Goal: Information Seeking & Learning: Find specific page/section

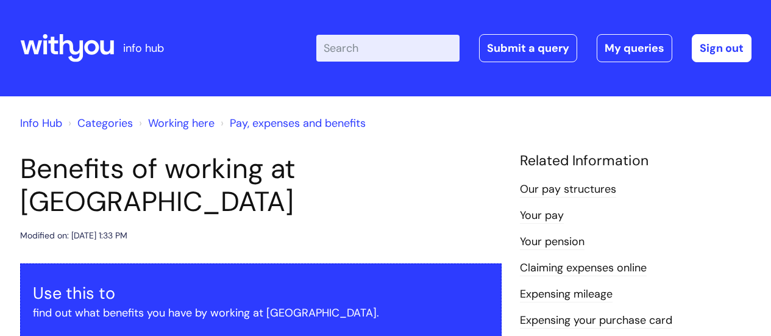
scroll to position [1166, 0]
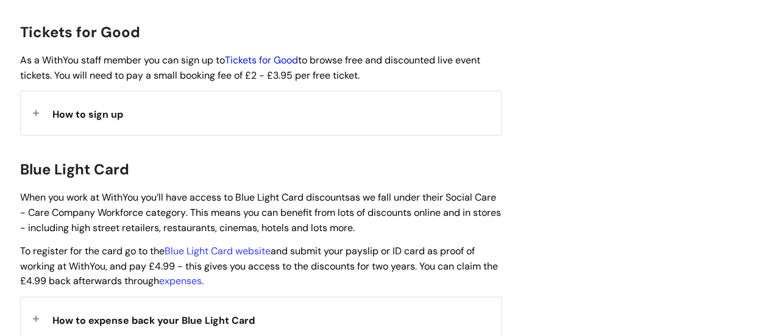
click at [268, 54] on link "Tickets for Good" at bounding box center [261, 60] width 73 height 13
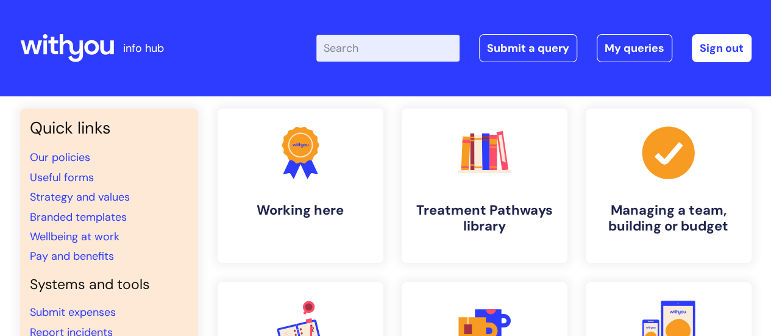
click at [401, 56] on input "Enter your search term here..." at bounding box center [387, 48] width 143 height 27
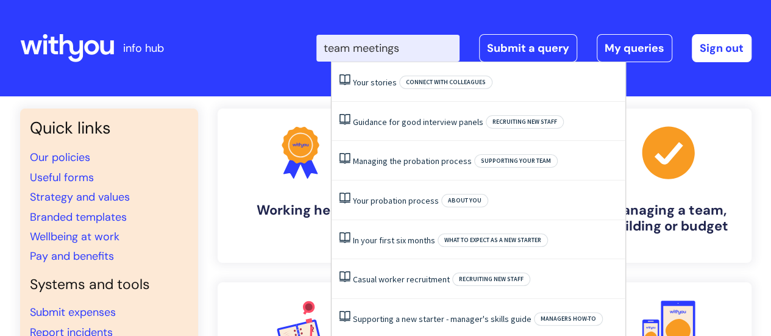
type input "team meetings"
click button "Search" at bounding box center [0, 0] width 0 height 0
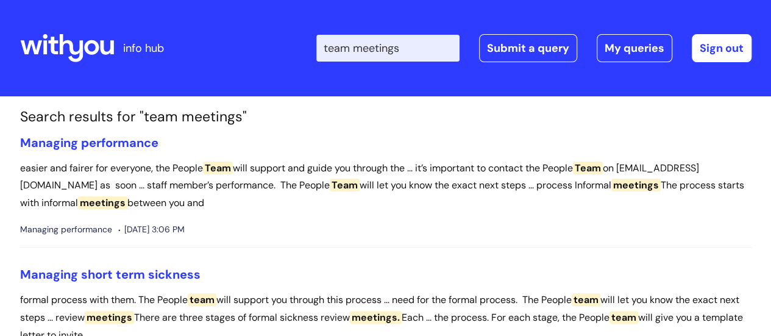
click at [425, 51] on input "team meetings" at bounding box center [387, 48] width 143 height 27
drag, startPoint x: 425, startPoint y: 51, endPoint x: 145, endPoint y: 94, distance: 283.2
click at [166, 97] on div "info hub Enter your search term here... team meetings Search Submit a query My …" at bounding box center [385, 168] width 771 height 336
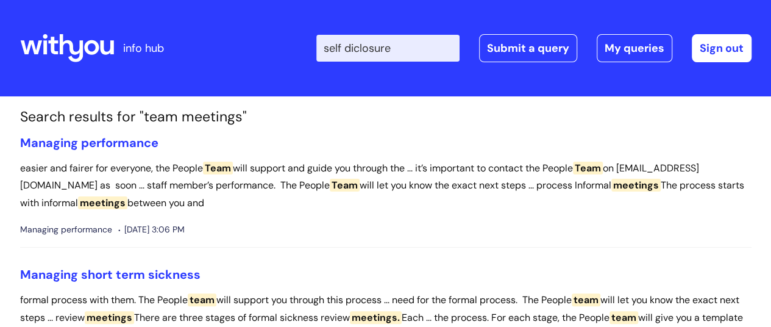
click at [371, 45] on input "self diclosure" at bounding box center [387, 48] width 143 height 27
type input "self disclosure"
click button "Search" at bounding box center [0, 0] width 0 height 0
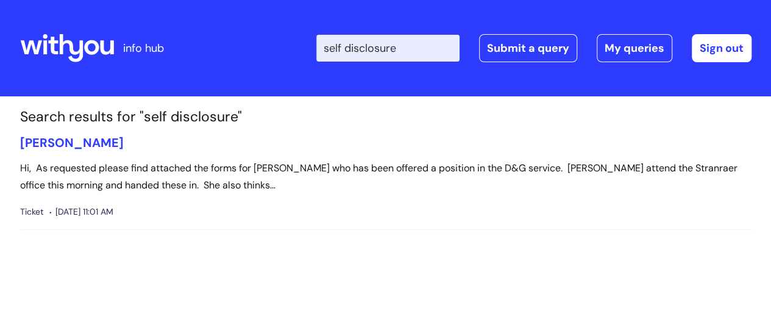
click at [63, 48] on icon at bounding box center [67, 48] width 94 height 29
